Goal: Information Seeking & Learning: Check status

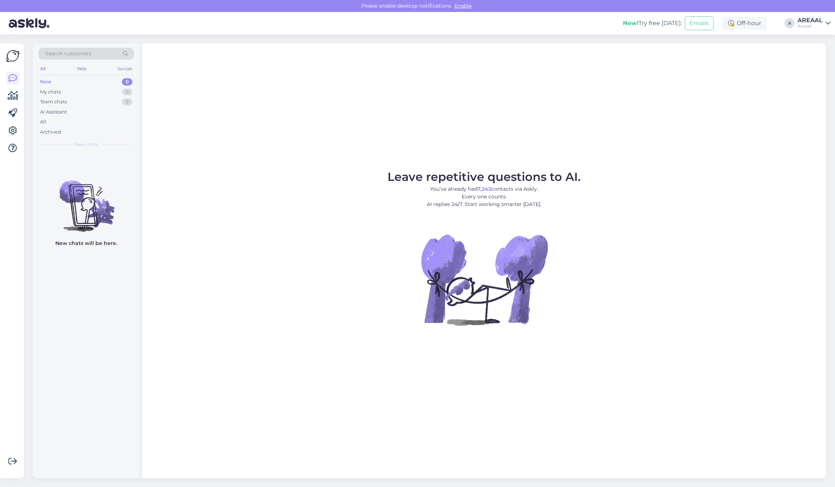
click at [54, 122] on div "All" at bounding box center [86, 122] width 95 height 10
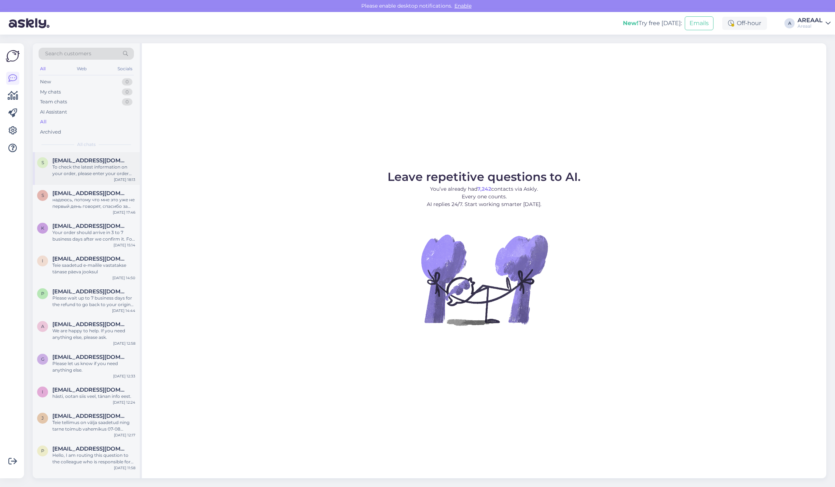
click at [79, 156] on div "s silver.ratnik@outlook.com To check the latest information on your order, plea…" at bounding box center [86, 168] width 107 height 33
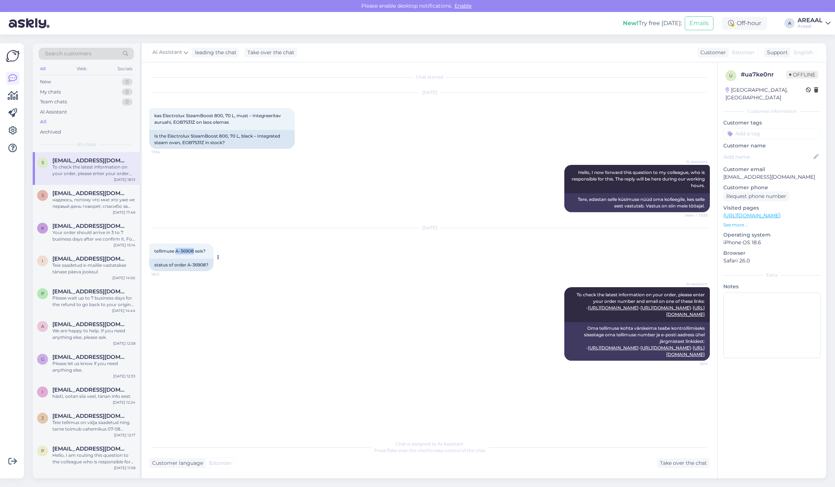
drag, startPoint x: 195, startPoint y: 251, endPoint x: 176, endPoint y: 255, distance: 18.5
click at [176, 255] on div "tellimuse A-36908 seis? 18:13" at bounding box center [181, 250] width 64 height 15
copy span "A-36908"
click at [284, 229] on div "Oct 6 2025" at bounding box center [429, 227] width 560 height 7
click at [272, 223] on div "Oct 6 2025 tellimuse A-36908 seis? 18:13 status of order A-36908?" at bounding box center [429, 249] width 560 height 59
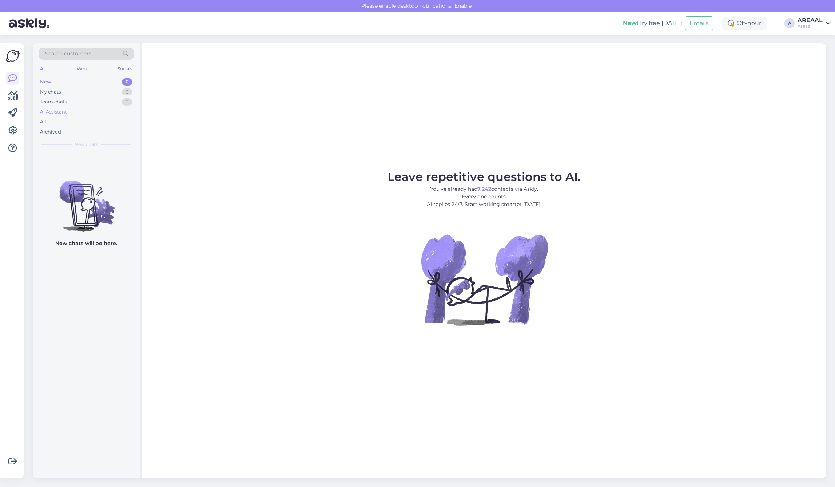
click at [102, 116] on div "AI Assistant" at bounding box center [86, 112] width 95 height 10
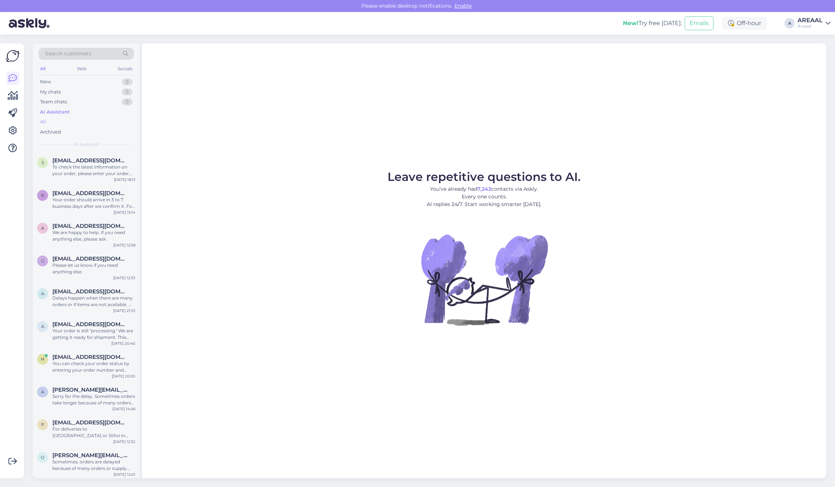
click at [100, 120] on div "All" at bounding box center [86, 122] width 95 height 10
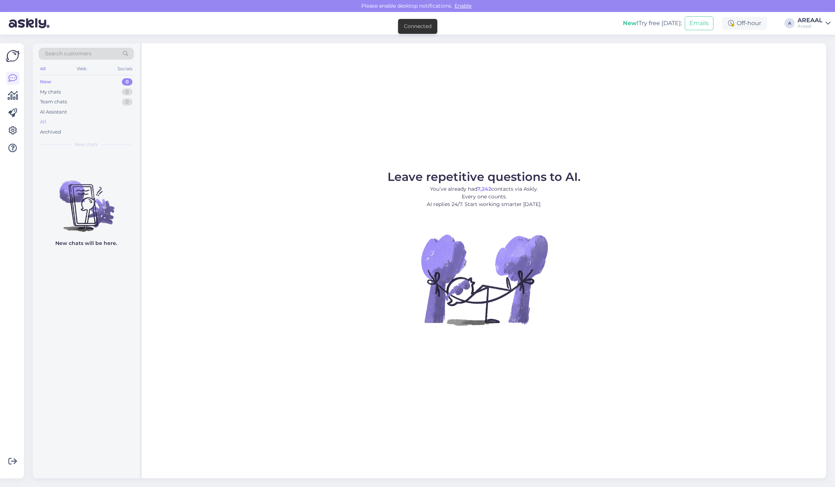
click at [121, 120] on div "All" at bounding box center [86, 122] width 95 height 10
click at [57, 113] on div "AI Assistant" at bounding box center [53, 111] width 27 height 7
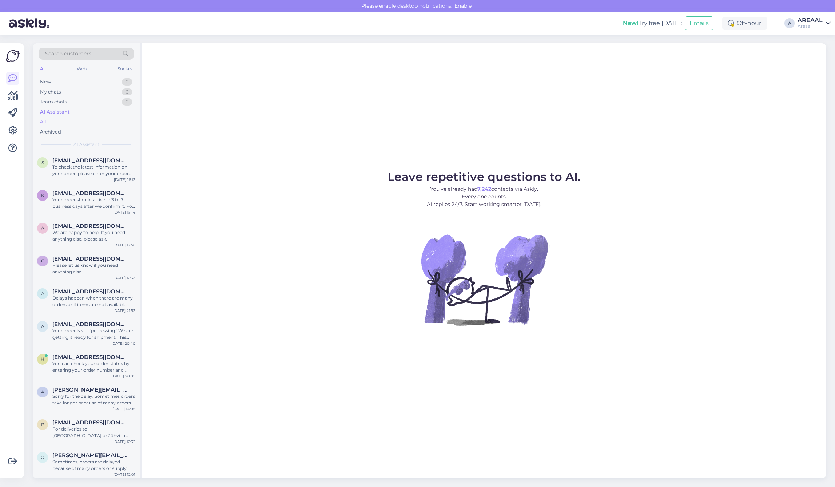
click at [59, 120] on div "All" at bounding box center [86, 122] width 95 height 10
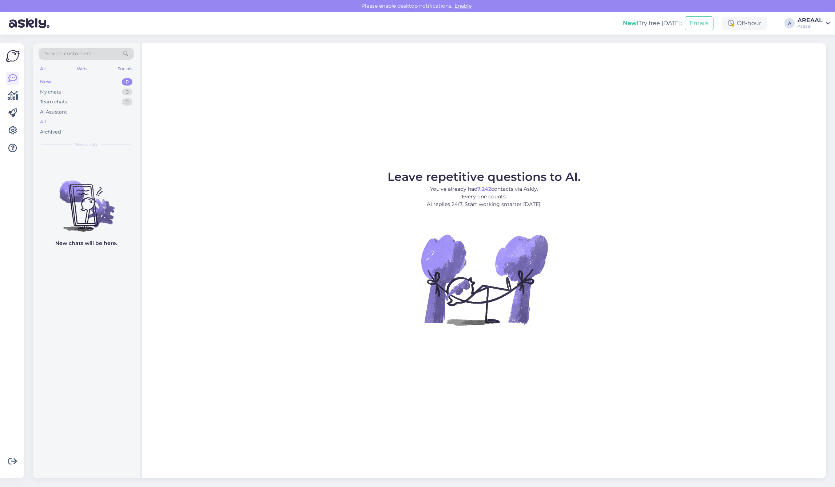
click at [104, 120] on div "All" at bounding box center [86, 122] width 95 height 10
click at [105, 119] on div "All" at bounding box center [86, 122] width 95 height 10
click at [104, 120] on div "All" at bounding box center [86, 122] width 95 height 10
click at [79, 124] on div "All" at bounding box center [86, 122] width 95 height 10
click at [37, 123] on div "Search customers All Web Socials New 0 My chats 0 Team chats 0 AI Assistant All…" at bounding box center [86, 97] width 107 height 109
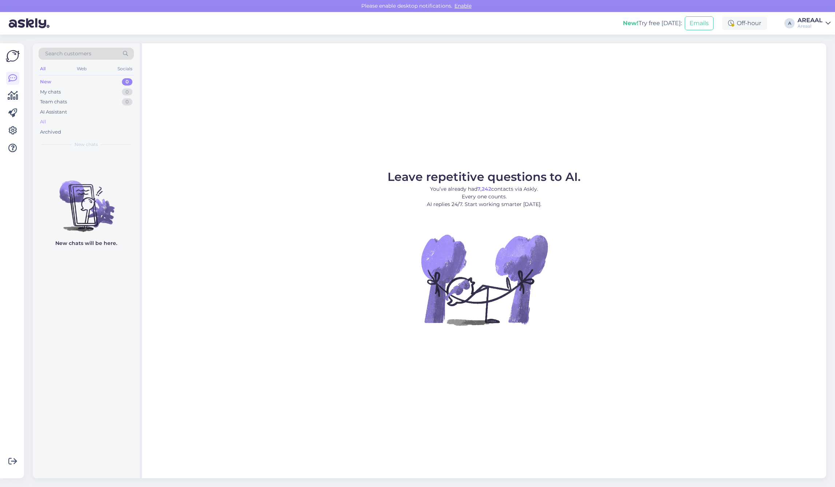
click at [45, 123] on div "All" at bounding box center [43, 121] width 6 height 7
click at [99, 123] on div "All" at bounding box center [86, 122] width 95 height 10
click at [56, 122] on div "All" at bounding box center [86, 122] width 95 height 10
